Goal: Transaction & Acquisition: Purchase product/service

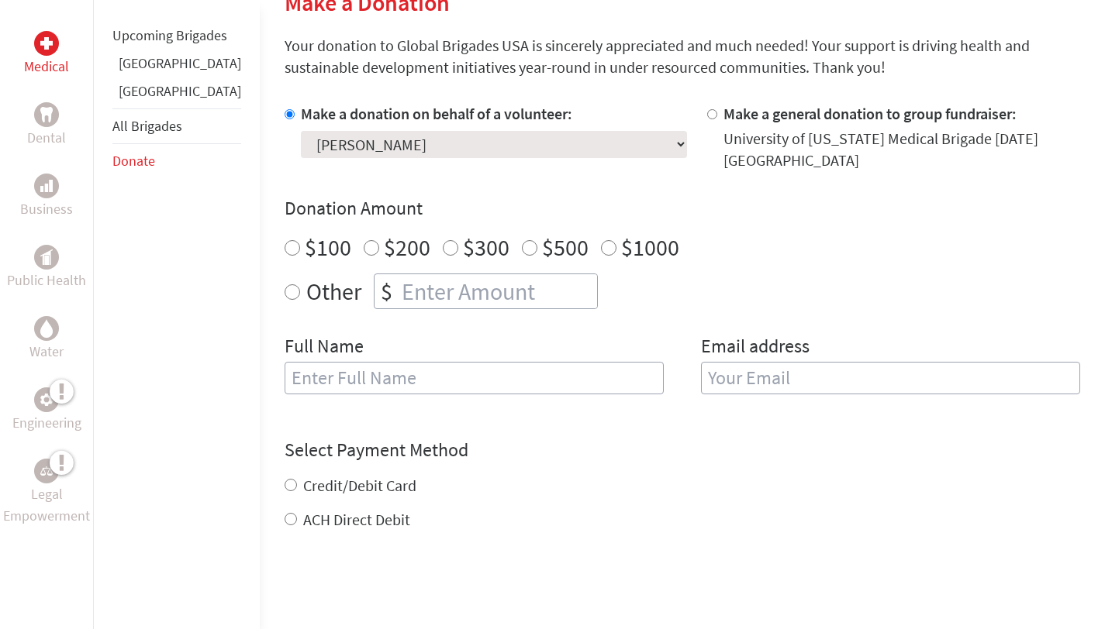
scroll to position [405, 0]
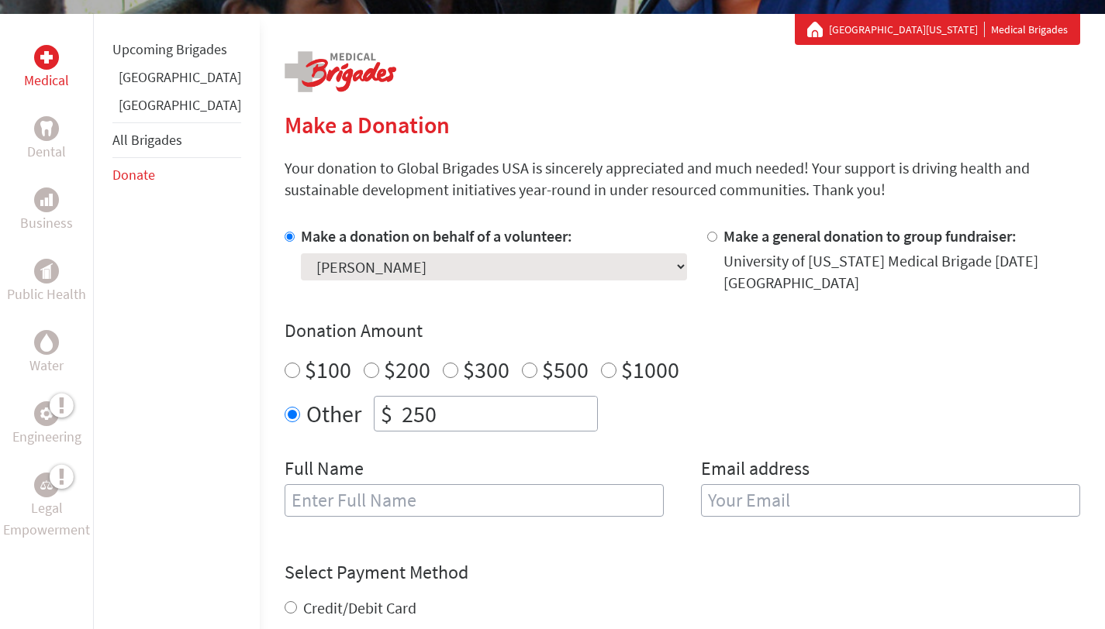
scroll to position [268, 0]
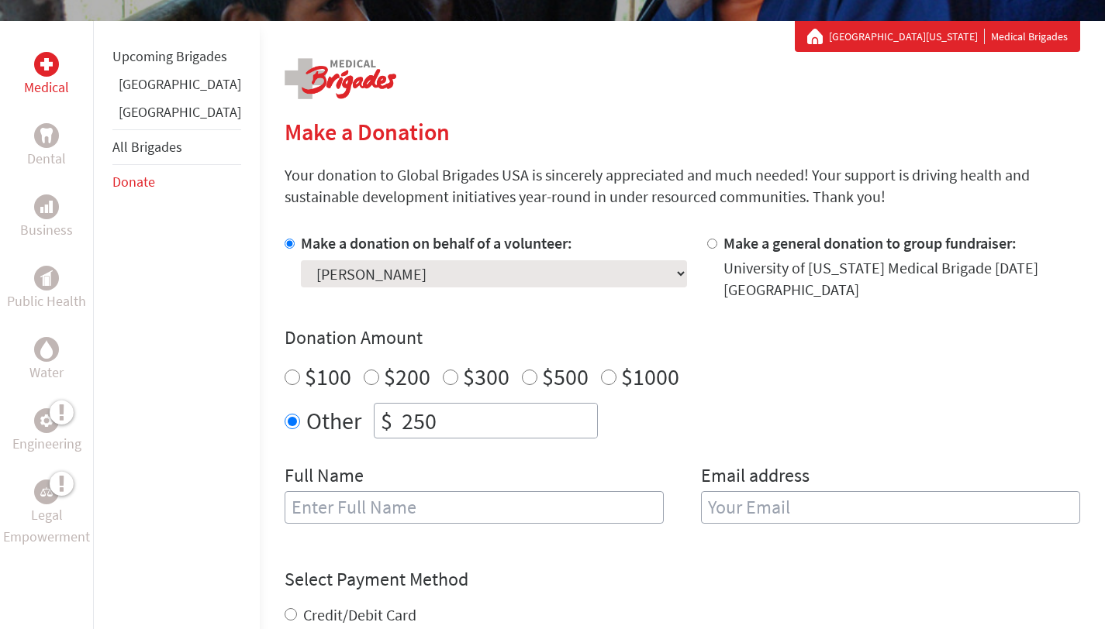
click at [411, 283] on select "Select a volunteer... [PERSON_NAME] [PERSON_NAME] ([PERSON_NAME]) [PERSON_NAME]…" at bounding box center [494, 273] width 386 height 27
click at [620, 287] on div "Make a donation on behalf of a volunteer: Select a volunteer... [PERSON_NAME] […" at bounding box center [483, 267] width 398 height 68
click at [396, 271] on select "Select a volunteer... [PERSON_NAME] [PERSON_NAME] ([PERSON_NAME]) [PERSON_NAME]…" at bounding box center [494, 273] width 386 height 27
click at [602, 309] on div "Make a donation on behalf of a volunteer: Select a volunteer... [PERSON_NAME] […" at bounding box center [681, 388] width 795 height 310
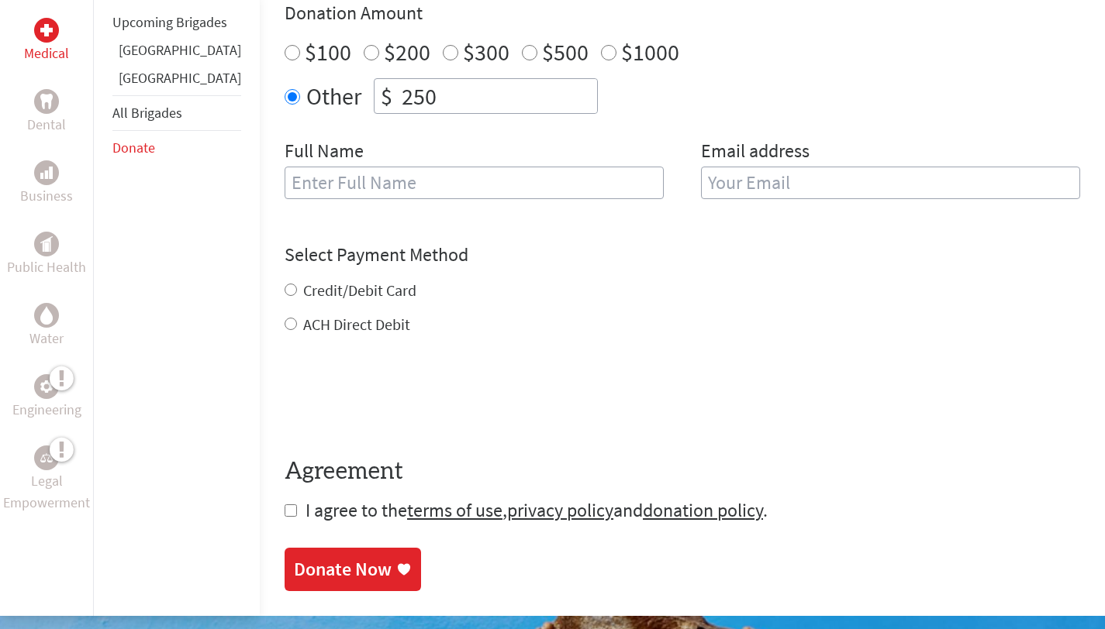
scroll to position [609, 0]
